Goal: Navigation & Orientation: Find specific page/section

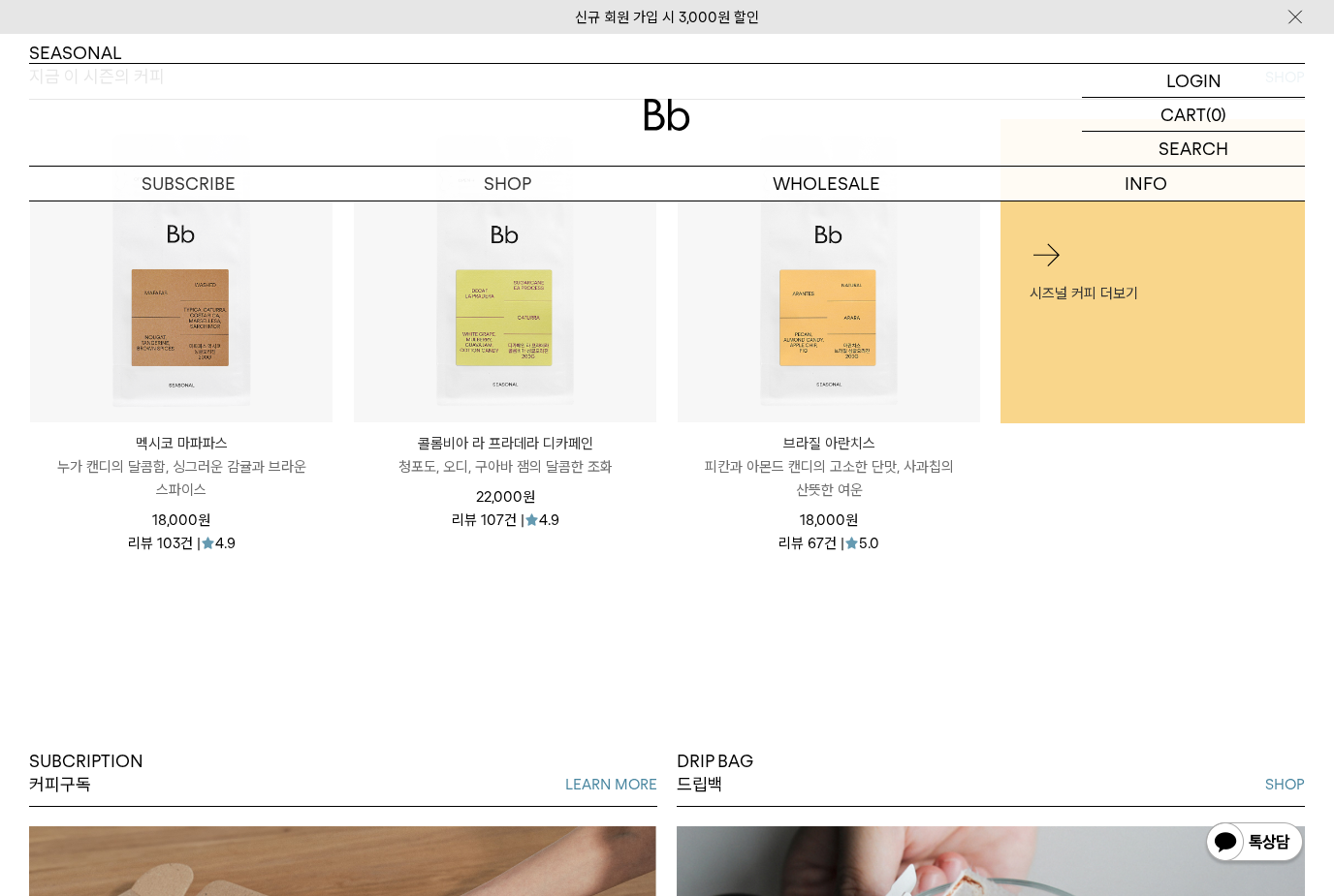
scroll to position [1045, 0]
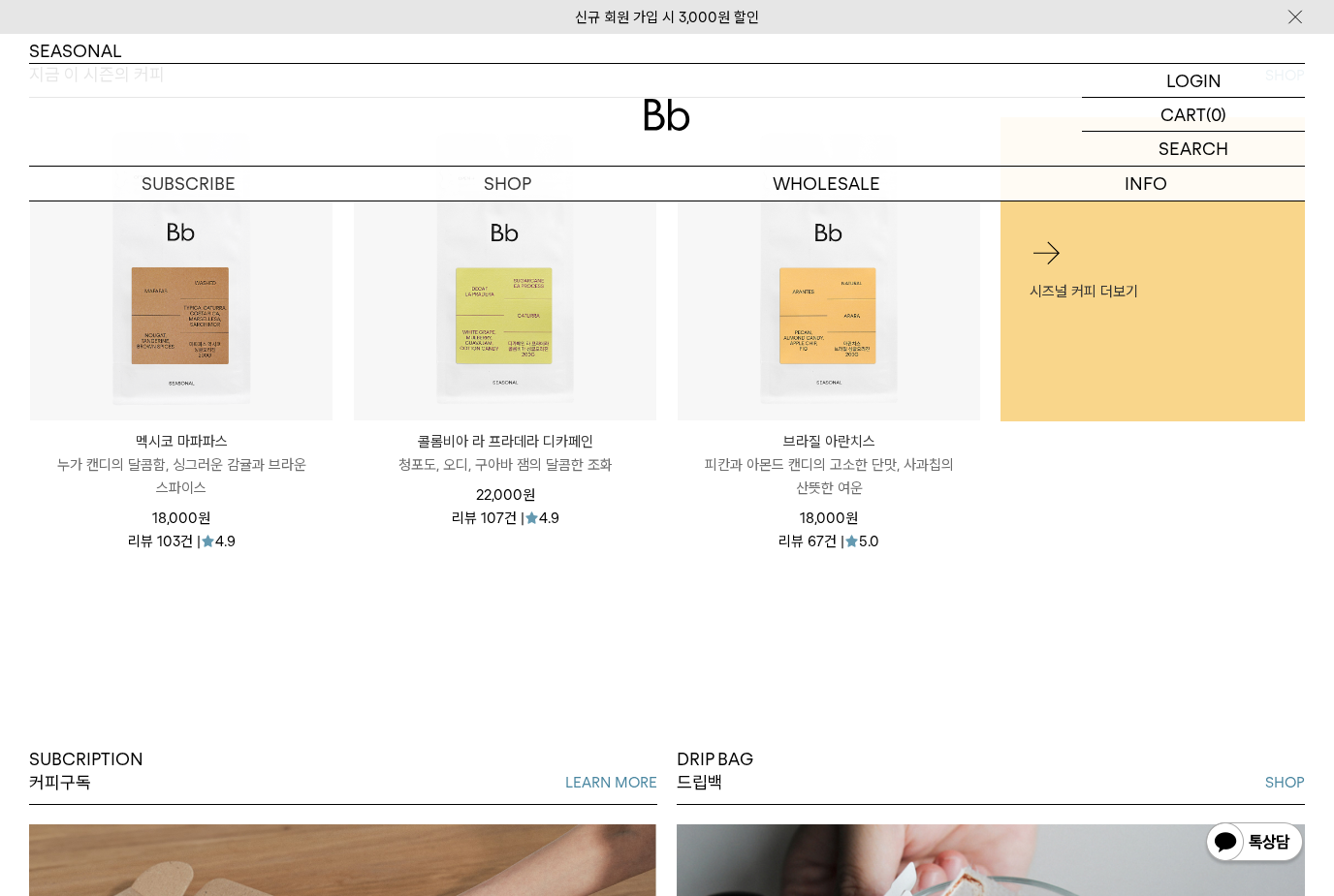
click at [1054, 269] on div at bounding box center [1047, 252] width 34 height 34
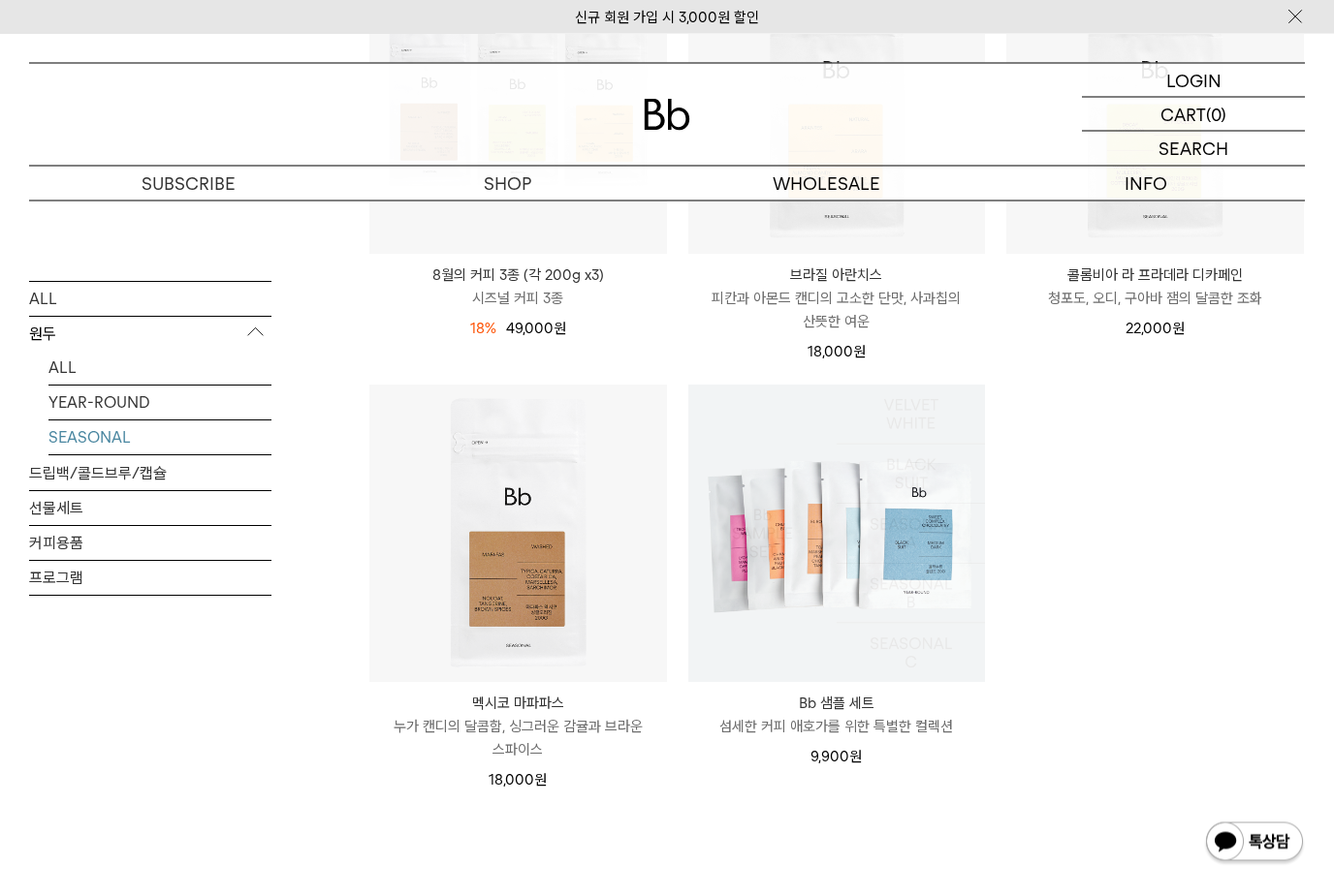
scroll to position [432, 0]
click at [1103, 626] on ul "8월의 커피 3종 (각 200g x3) 시즈널 커피 3종 18% 60,000원 49,000 원" at bounding box center [836, 384] width 956 height 855
click at [59, 374] on link "ALL" at bounding box center [159, 367] width 223 height 34
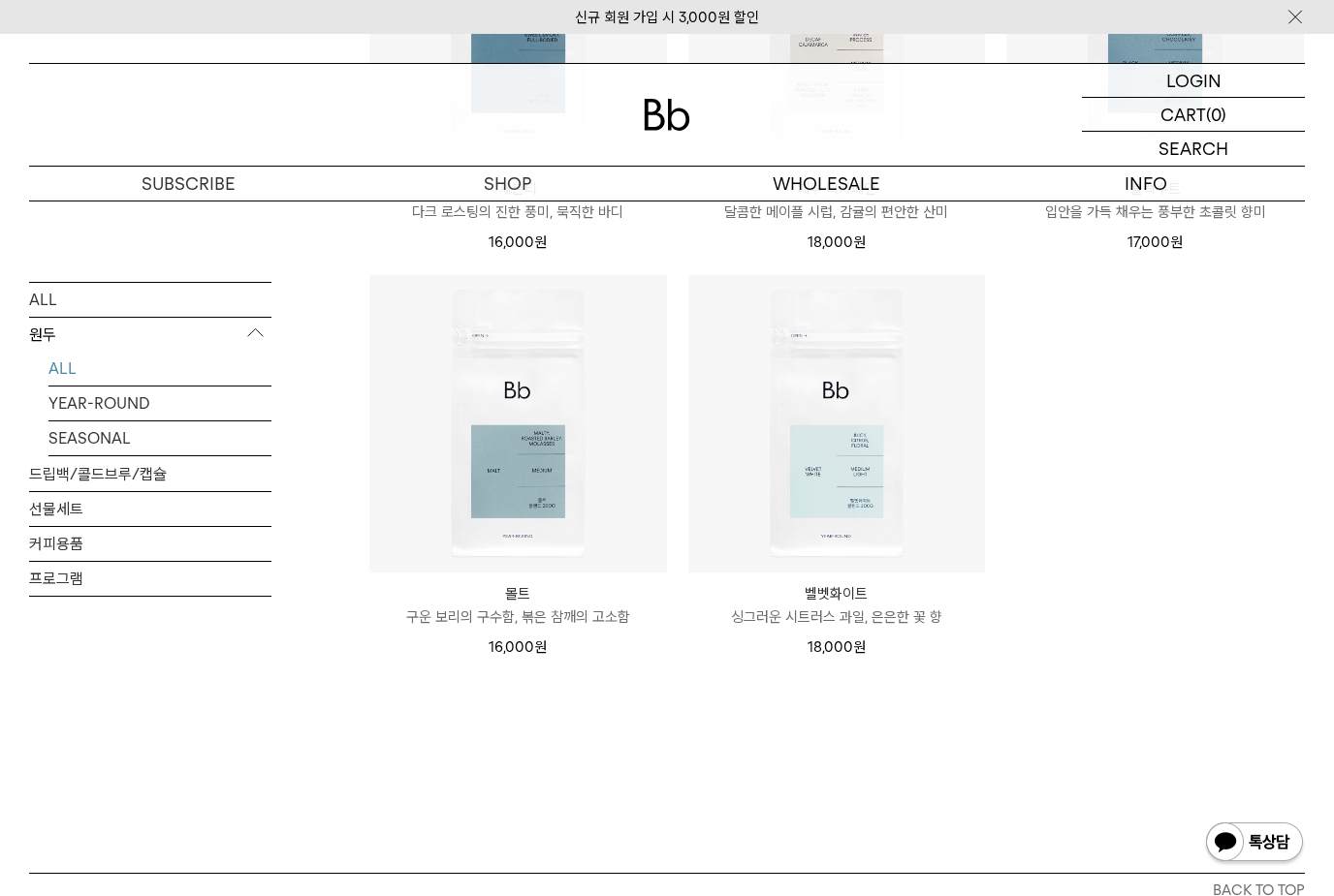
scroll to position [1363, 0]
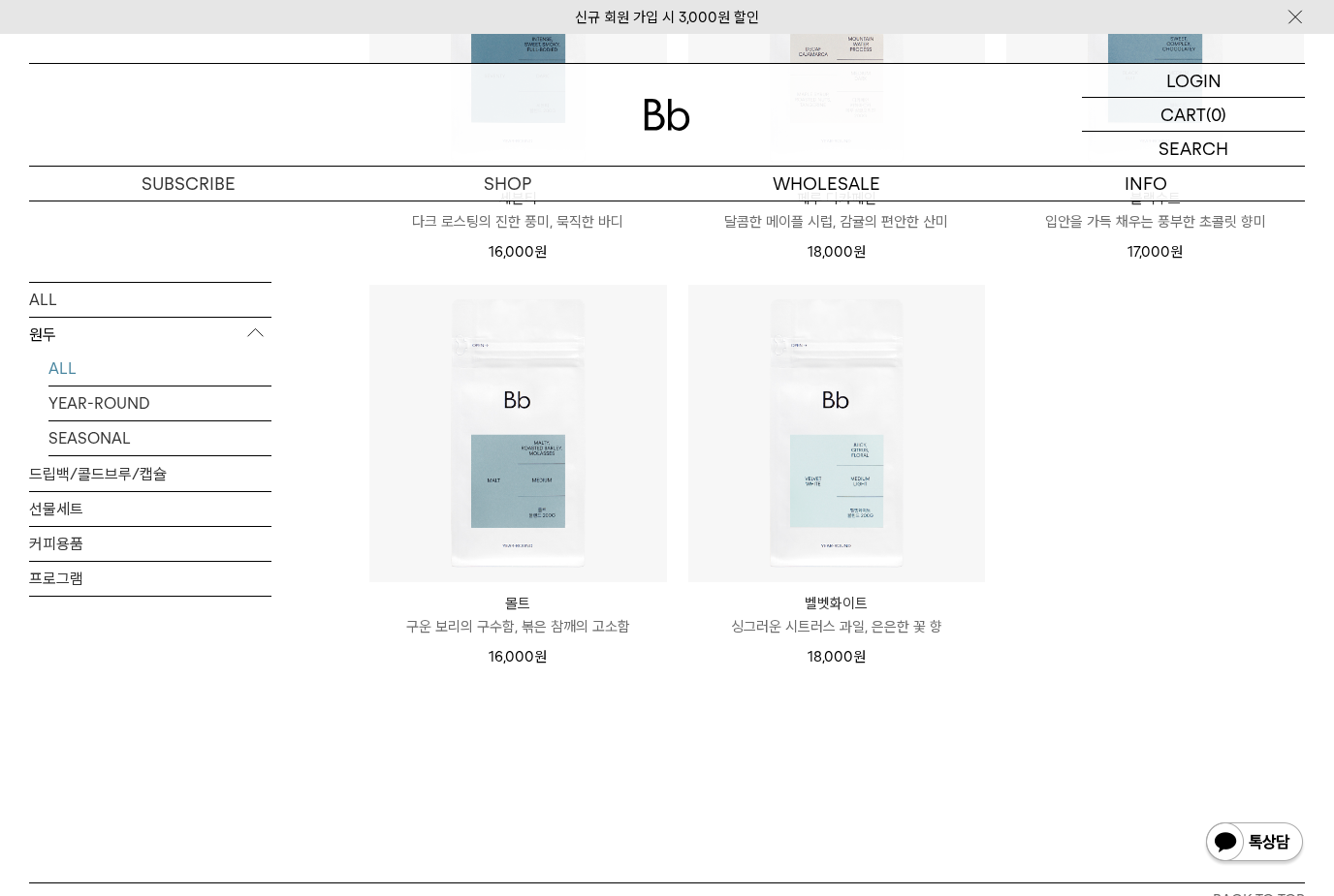
click at [103, 413] on link "YEAR-ROUND" at bounding box center [159, 403] width 223 height 34
